Goal: Transaction & Acquisition: Subscribe to service/newsletter

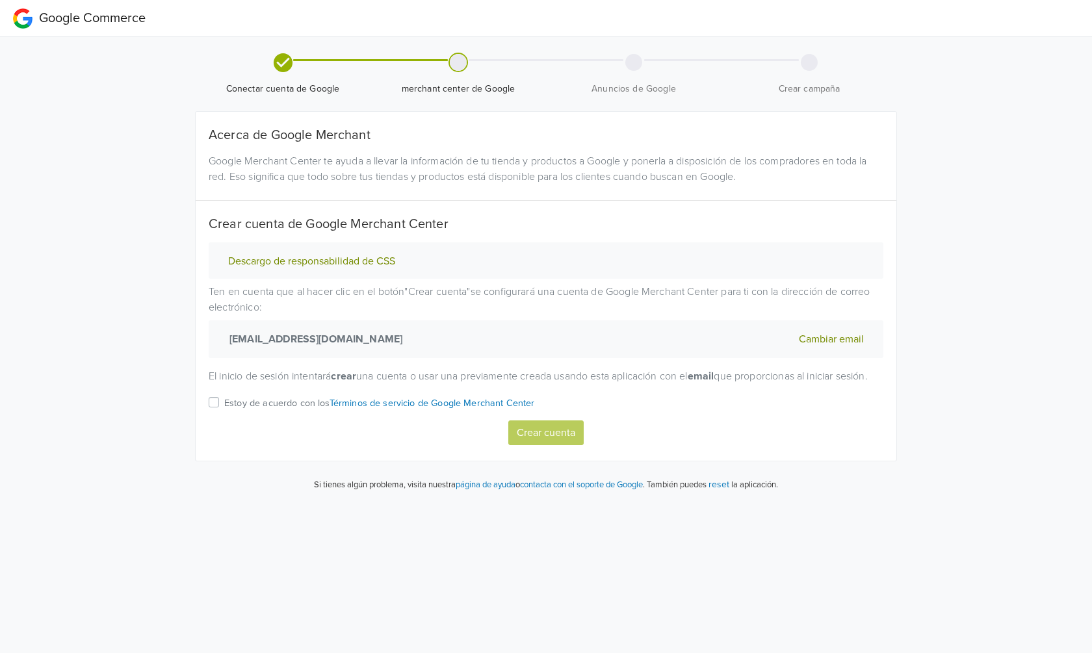
click at [224, 415] on label "Estoy de acuerdo con los Términos de servicio de Google Merchant Center" at bounding box center [379, 408] width 311 height 26
click at [0, 0] on input "Estoy de acuerdo con los Términos de servicio de Google Merchant Center" at bounding box center [0, 0] width 0 height 0
click at [572, 445] on button "Crear cuenta" at bounding box center [545, 433] width 75 height 25
select select "cl"
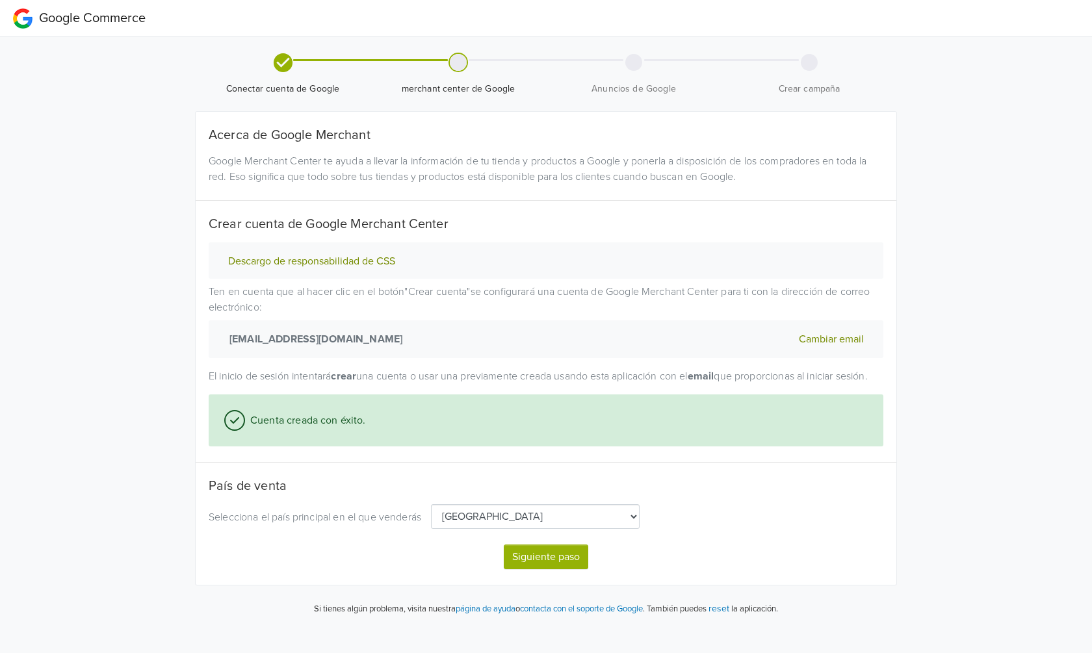
click at [568, 569] on button "Siguiente paso" at bounding box center [546, 557] width 85 height 25
select select "cl"
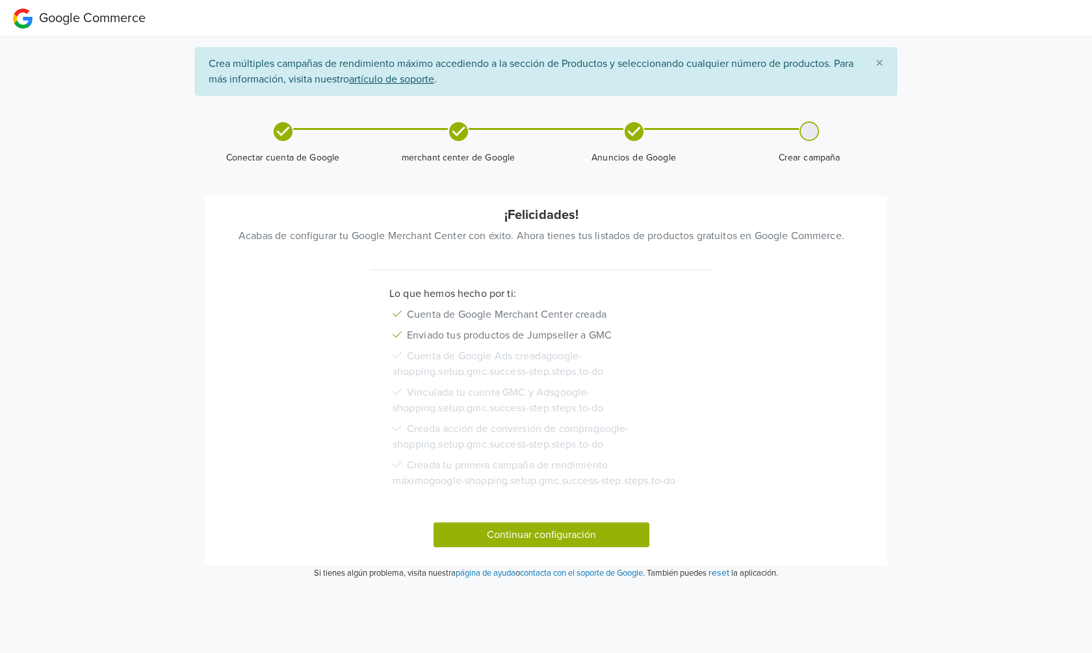
click at [551, 536] on button "Continuar configuración" at bounding box center [542, 535] width 216 height 25
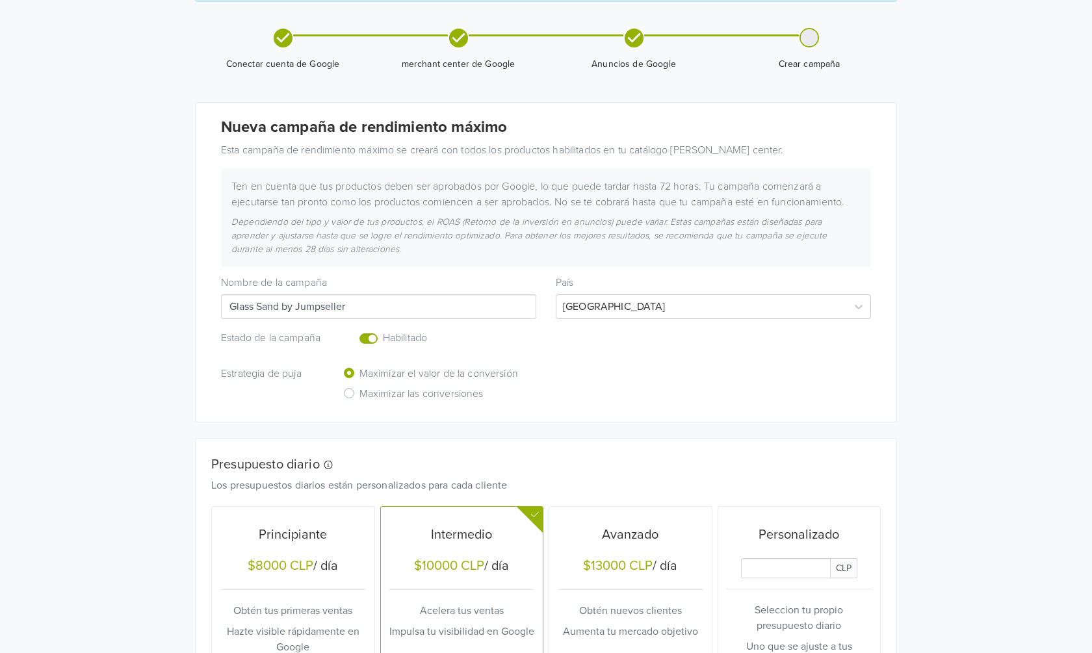
scroll to position [94, 0]
click at [356, 306] on input "Glass Sand by Jumpseller" at bounding box center [378, 306] width 315 height 25
drag, startPoint x: 356, startPoint y: 306, endPoint x: 298, endPoint y: 305, distance: 58.5
click at [298, 305] on input "Glass Sand by Jumpseller" at bounding box center [378, 306] width 315 height 25
type input "Glass Sand"
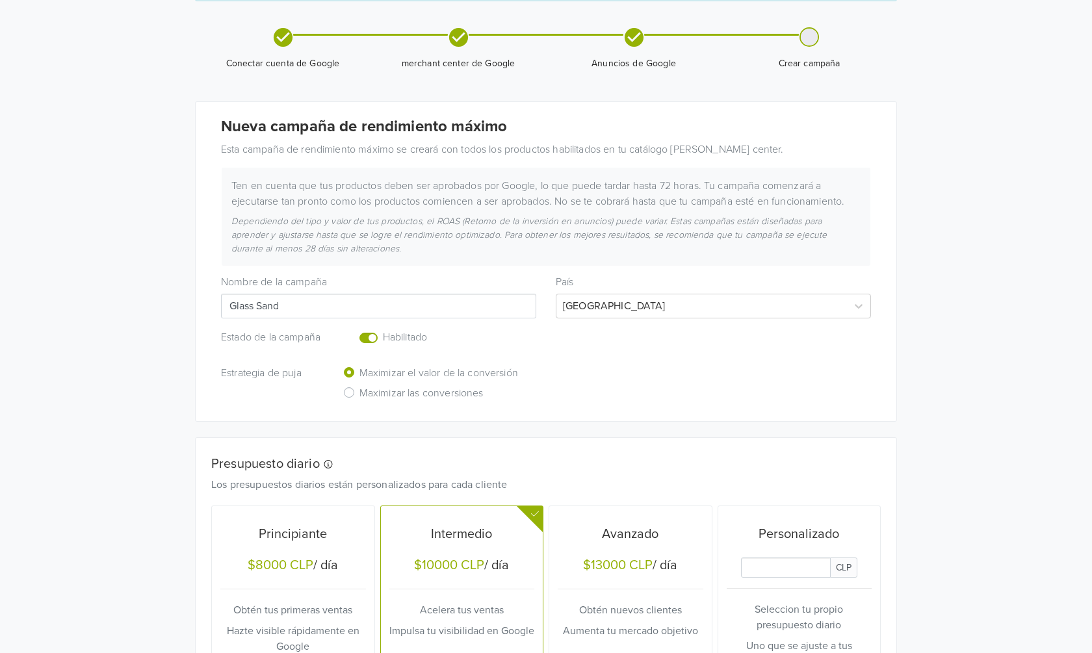
click at [688, 403] on div "Estrategia de puja Maximizar el valor de la conversión Maximizar las conversion…" at bounding box center [546, 385] width 670 height 40
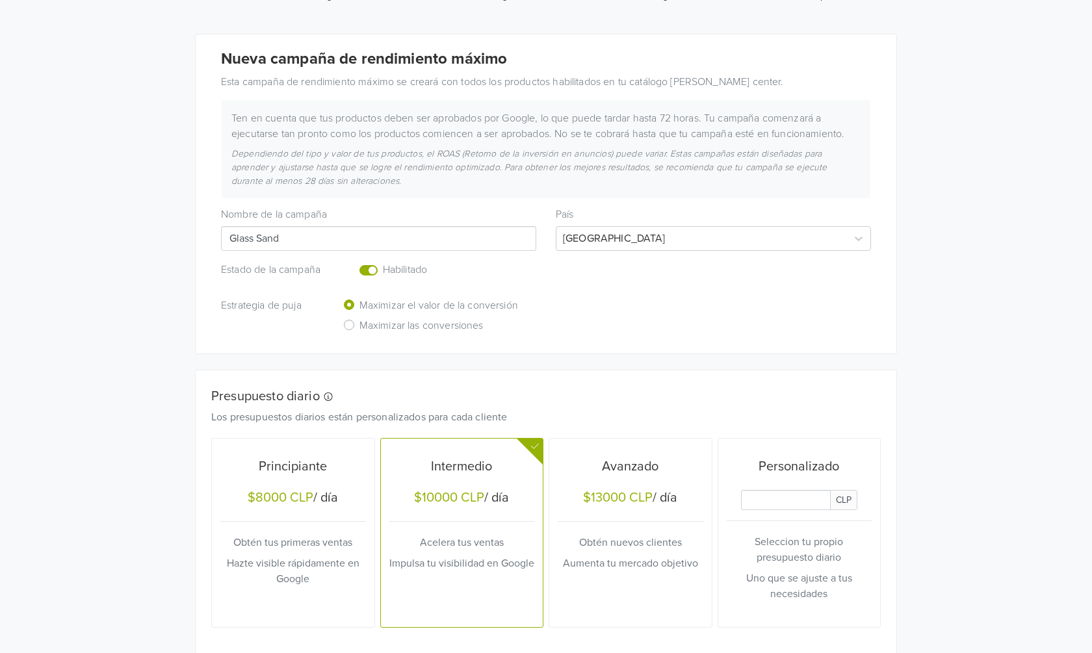
scroll to position [170, 0]
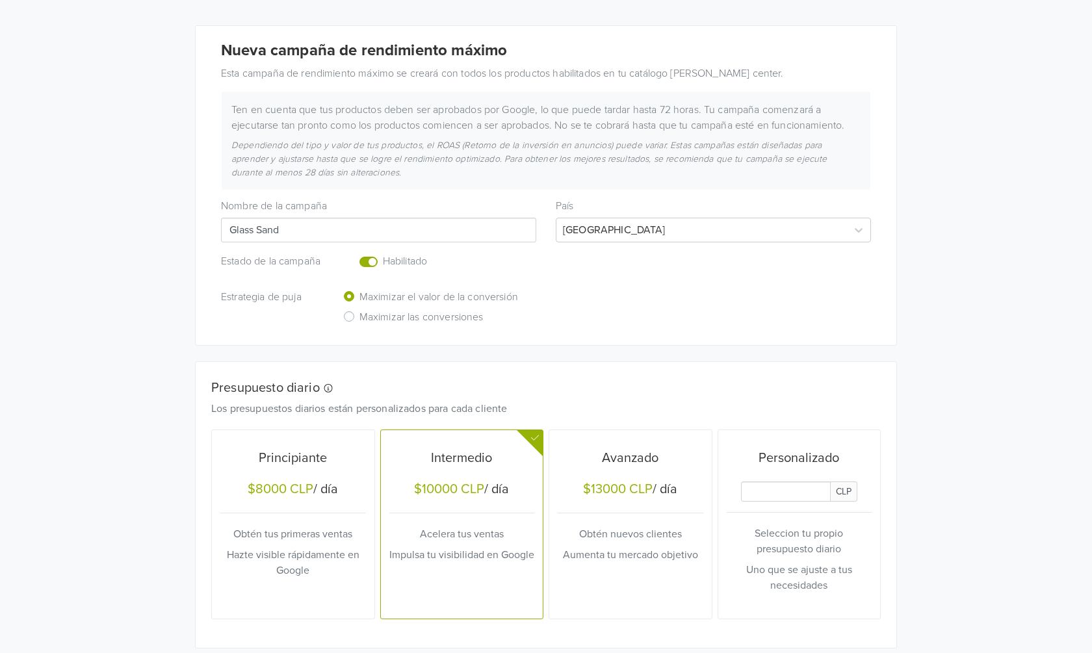
click at [658, 333] on div "Nueva campaña de rendimiento máximo Esta campaña de rendimiento máximo se crear…" at bounding box center [546, 185] width 701 height 319
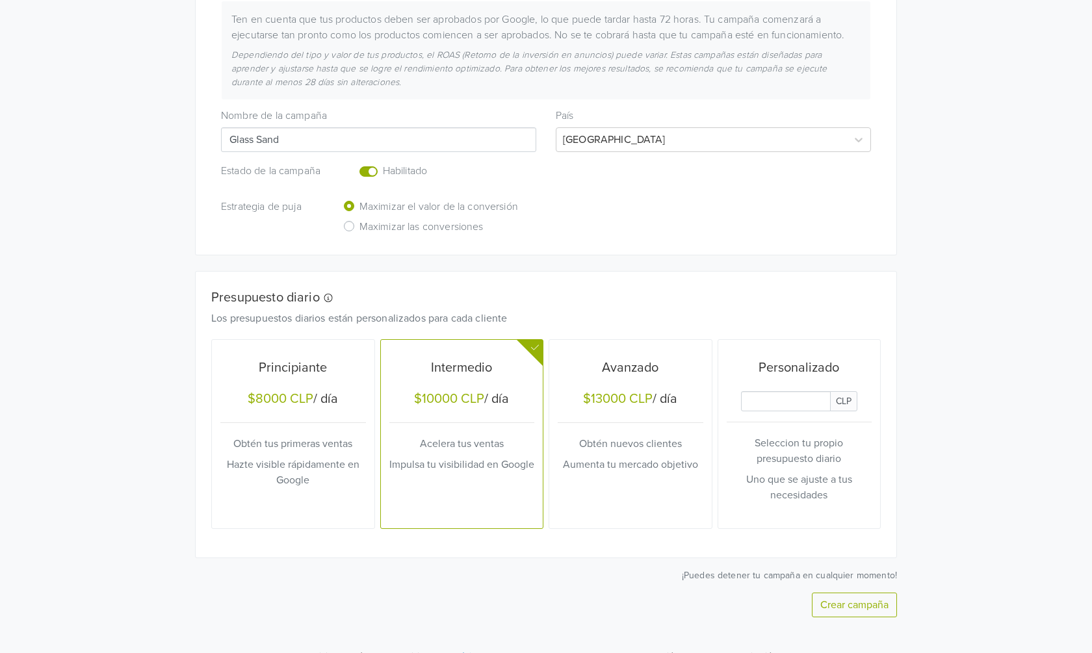
scroll to position [278, 0]
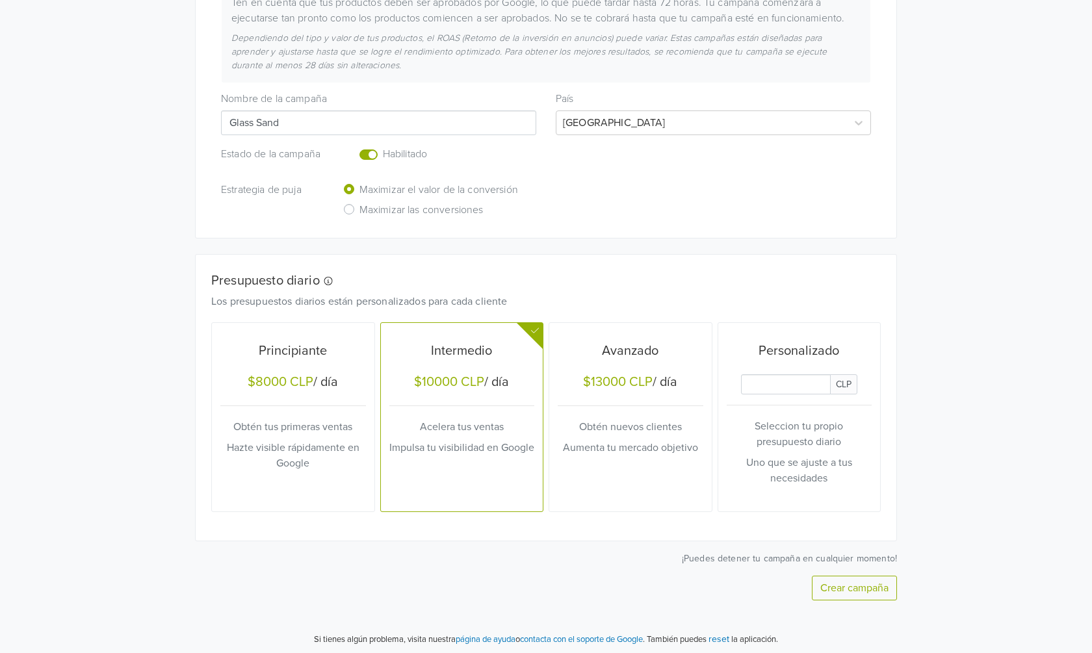
click at [787, 385] on input "Daily Custom Budget" at bounding box center [786, 384] width 90 height 20
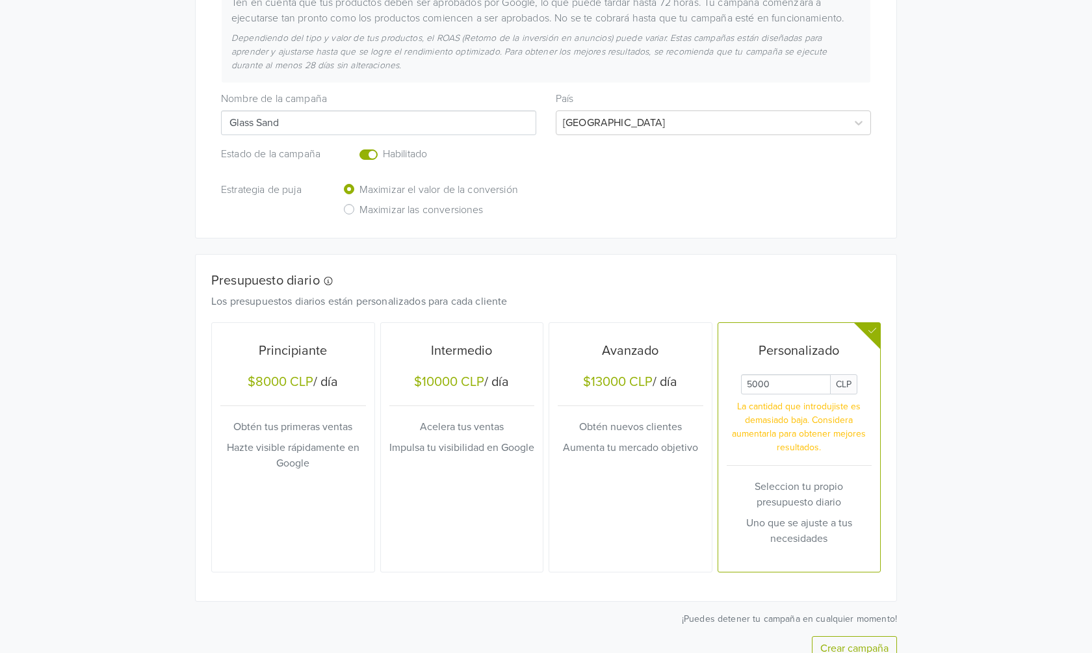
type input "5000"
click at [979, 479] on div "Google Commerce Crea múltiples campañas de rendimiento máximo accediendo a la s…" at bounding box center [546, 219] width 1092 height 995
click at [644, 525] on div "Avanzado $13000 CLP / día Obtén nuevos clientes Aumenta tu mercado objetivo" at bounding box center [631, 448] width 146 height 240
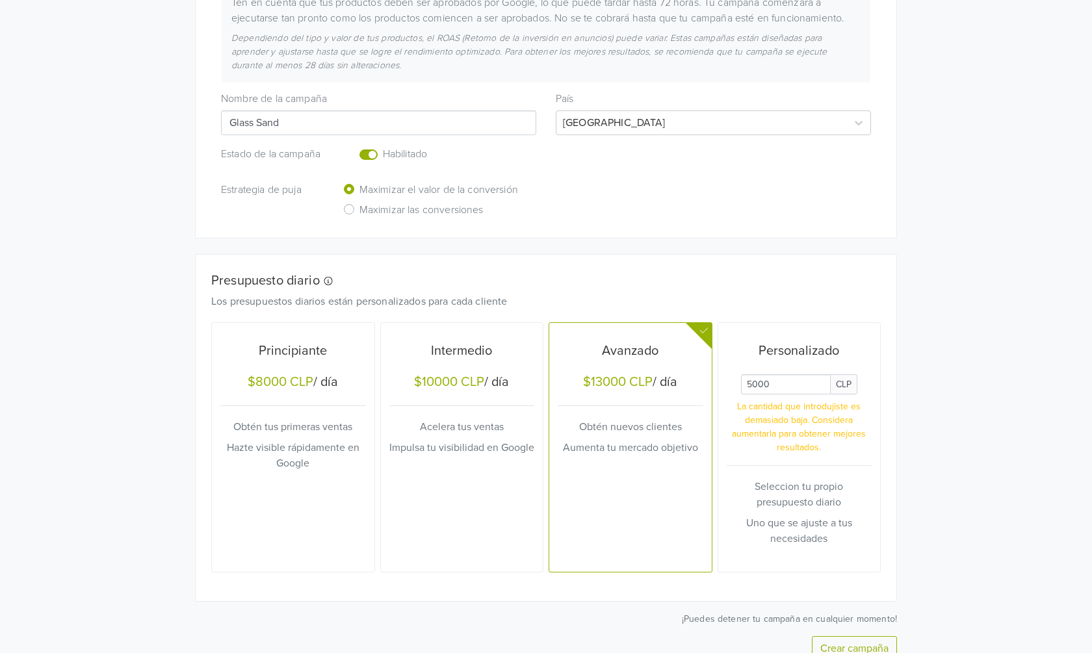
click at [879, 491] on button "Personalizado CLP La cantidad que introdujiste es demasiado baja. Considera aum…" at bounding box center [799, 447] width 163 height 249
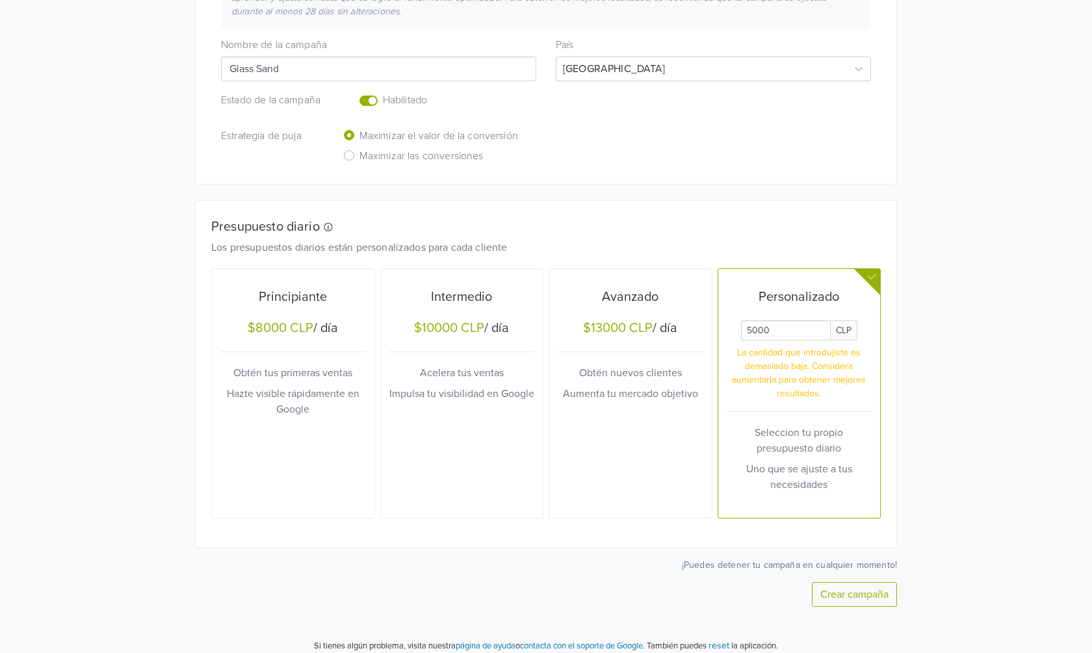
scroll to position [338, 0]
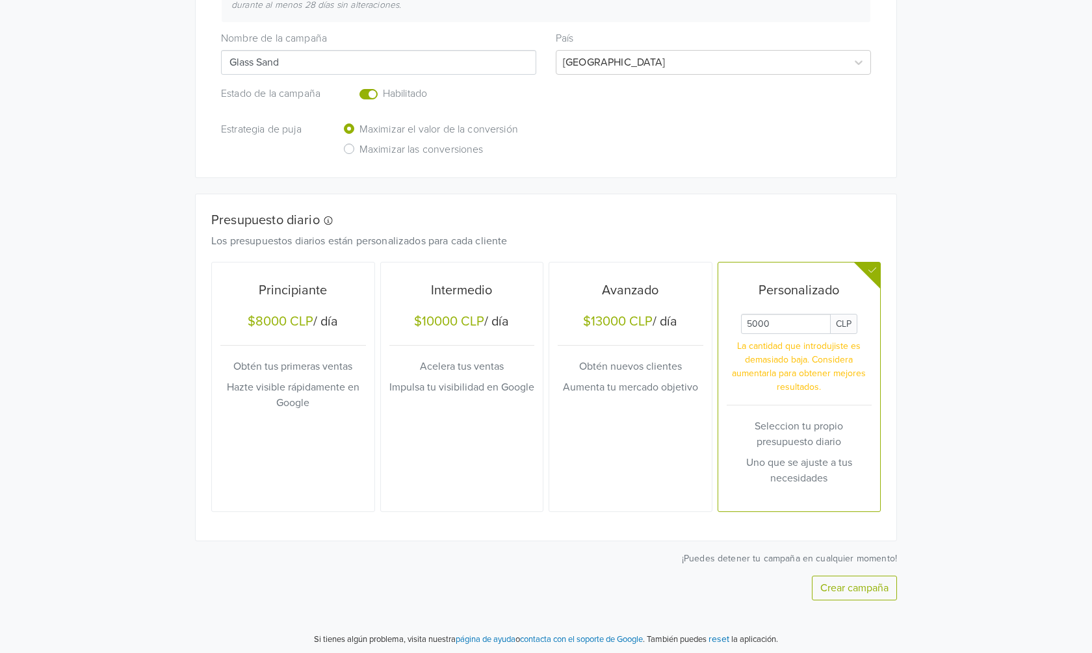
click at [924, 441] on div "Google Commerce Crea múltiples campañas de rendimiento máximo accediendo a la s…" at bounding box center [546, 159] width 1092 height 995
click at [296, 318] on div "$8000 CLP" at bounding box center [281, 322] width 66 height 16
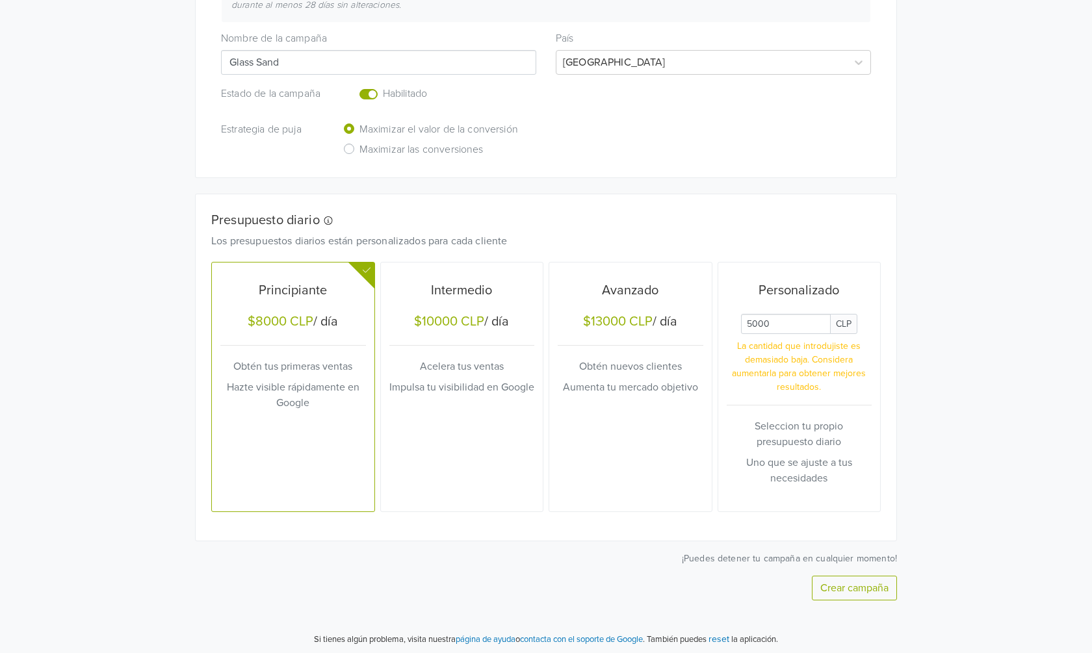
click at [580, 512] on div "Presupuesto diario Los presupuestos diarios están personalizados para cada clie…" at bounding box center [546, 367] width 701 height 346
click at [853, 581] on button "Crear campaña" at bounding box center [854, 588] width 85 height 25
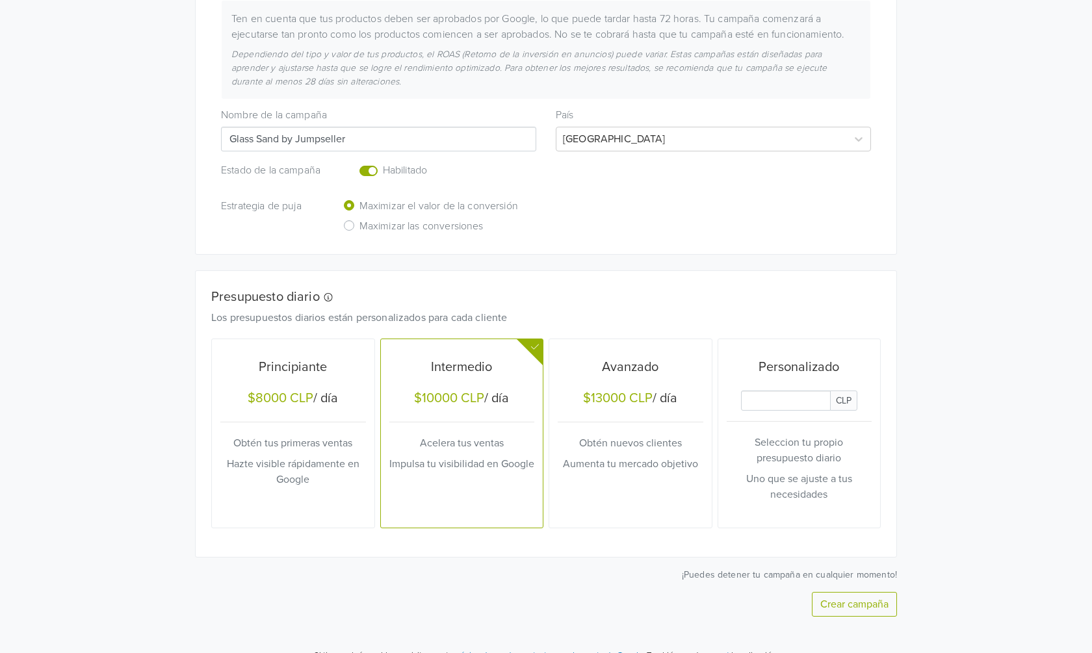
scroll to position [367, 0]
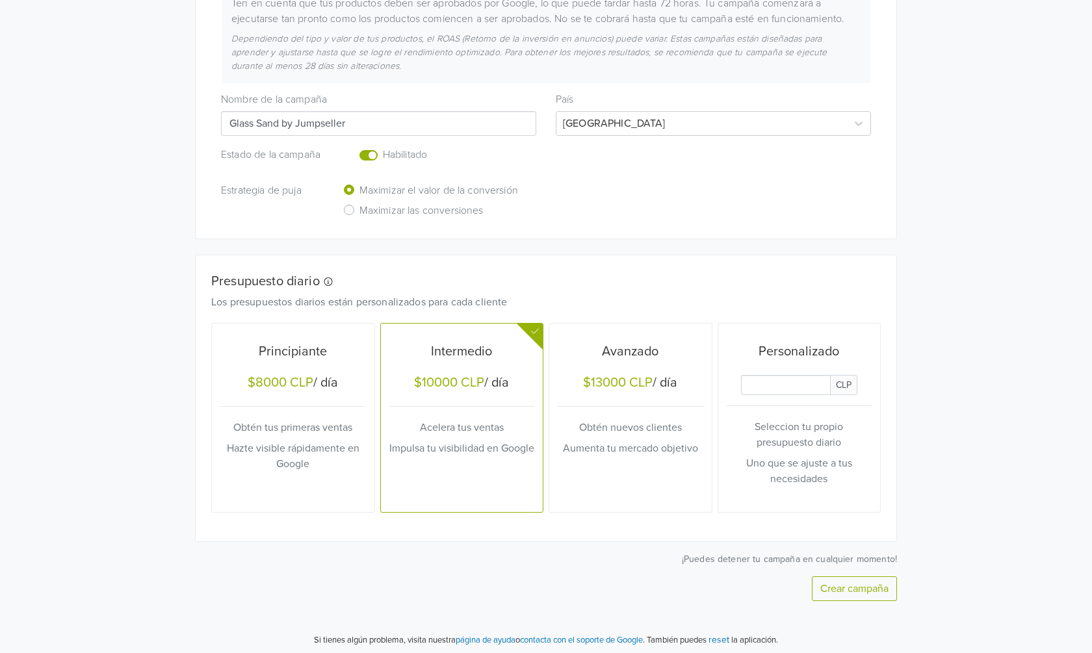
click at [324, 398] on div "Principiante $8000 CLP / día Obtén tus primeras ventas Hazte visible rápidament…" at bounding box center [293, 417] width 146 height 179
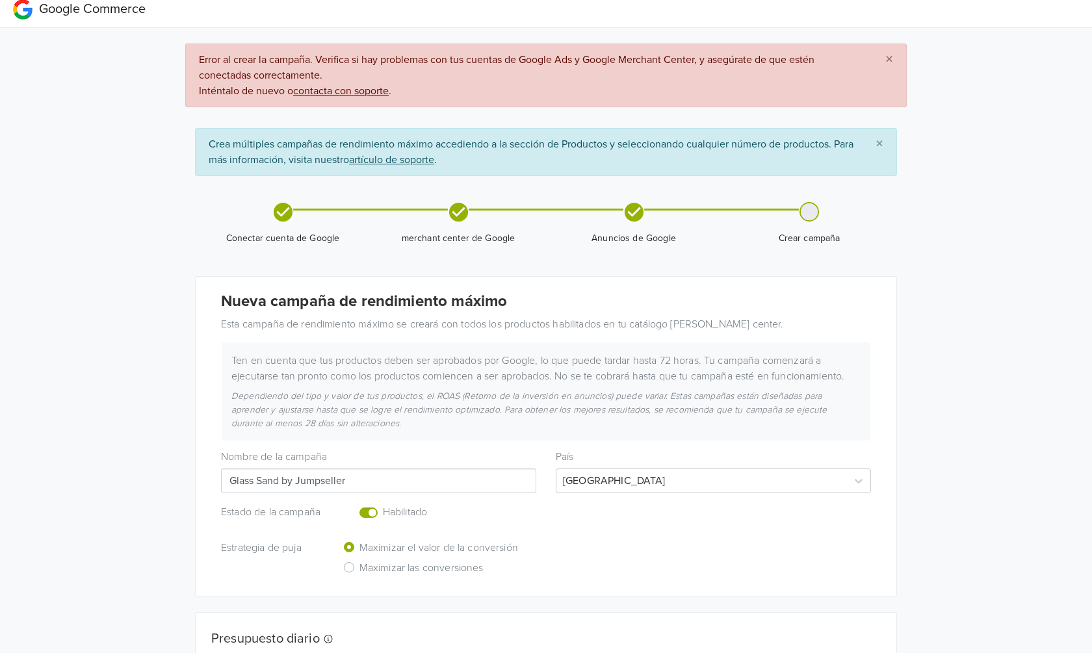
scroll to position [0, 0]
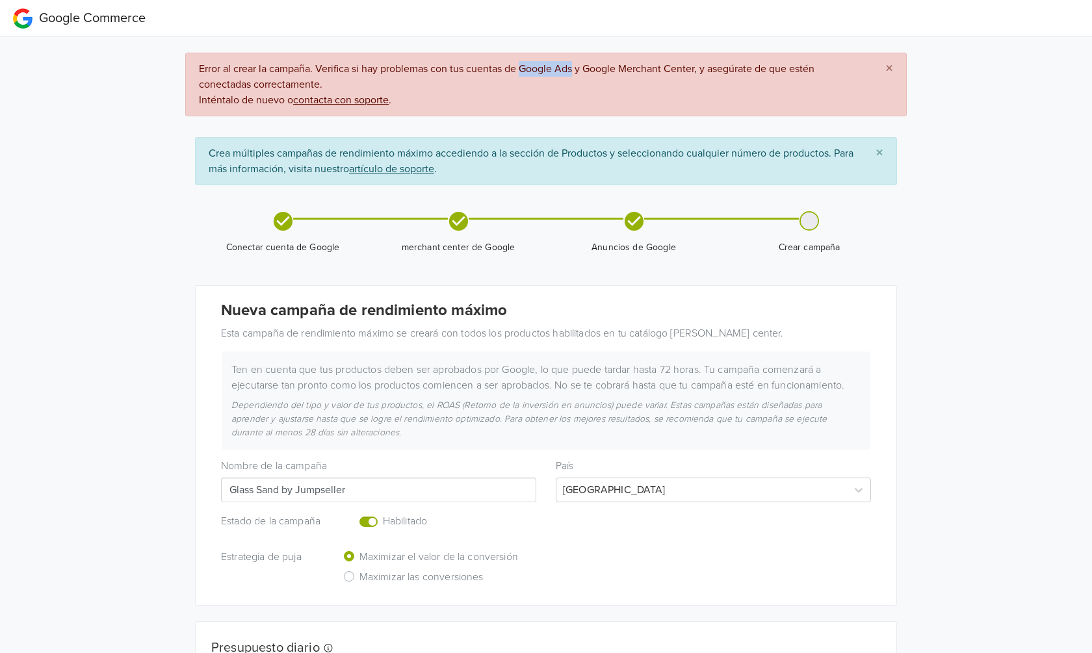
drag, startPoint x: 577, startPoint y: 66, endPoint x: 524, endPoint y: 67, distance: 52.7
click at [524, 67] on span "Error al crear la campaña. Verifica si hay problemas con tus cuentas de Google …" at bounding box center [532, 85] width 666 height 46
copy span "Google Ads"
click at [150, 288] on div "Google Commerce × Error al crear la campaña. Verifica si hay problemas con tus …" at bounding box center [546, 512] width 1092 height 1024
click at [132, 227] on div "Google Commerce × Error al crear la campaña. Verifica si hay problemas con tus …" at bounding box center [546, 512] width 1092 height 1024
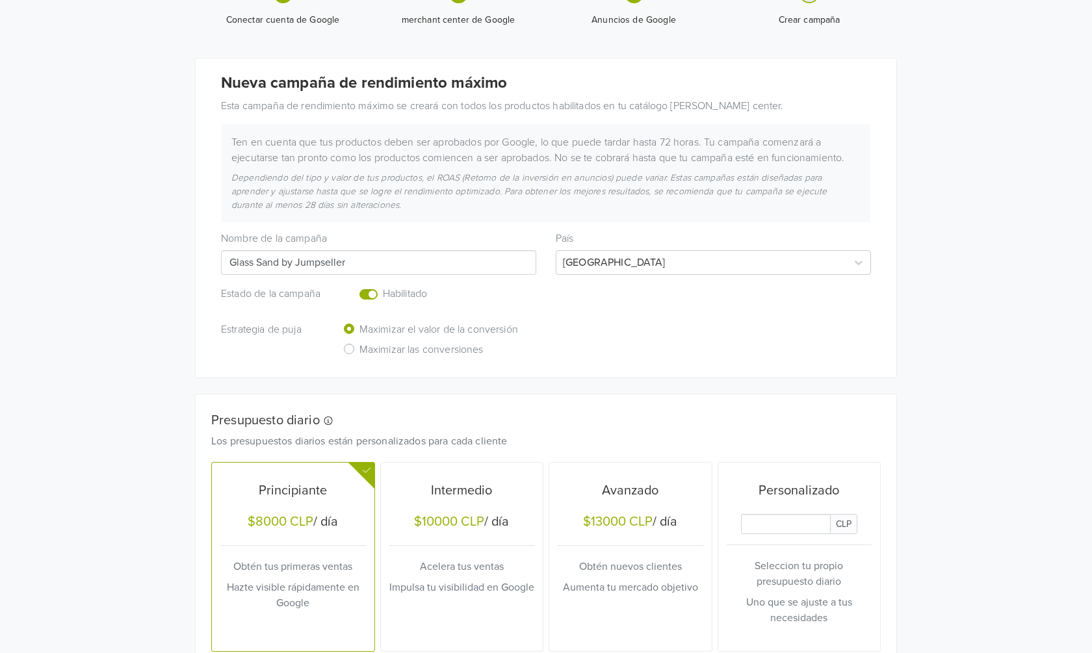
scroll to position [367, 0]
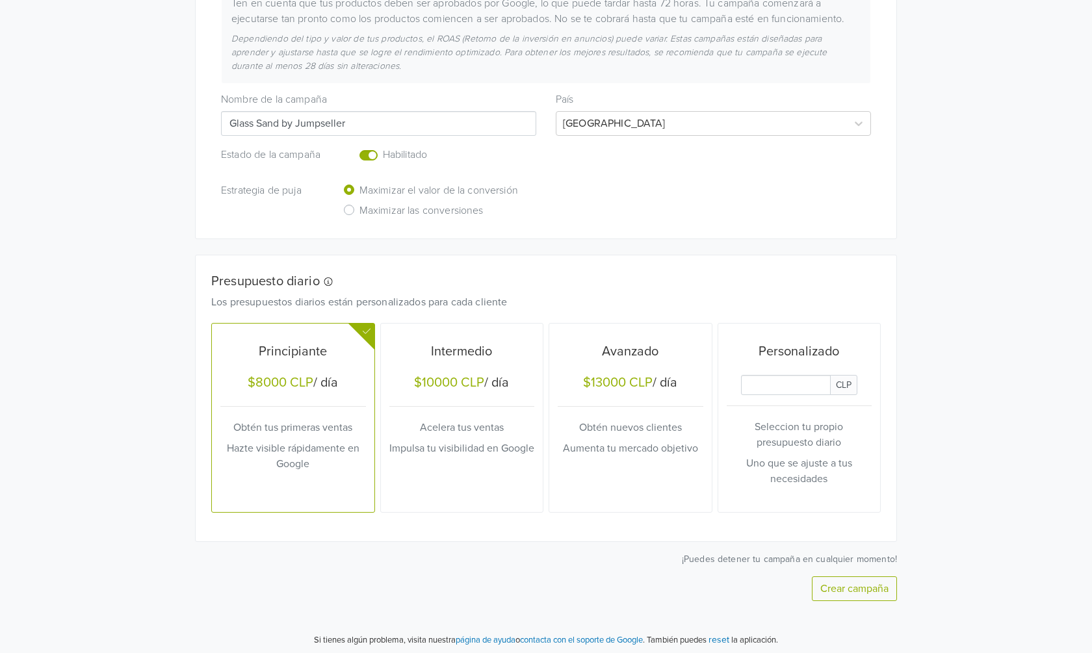
click at [155, 194] on div "Google Commerce × Error al crear la campaña. Verifica si hay problemas con tus …" at bounding box center [546, 145] width 1092 height 1024
